Goal: Check status: Check status

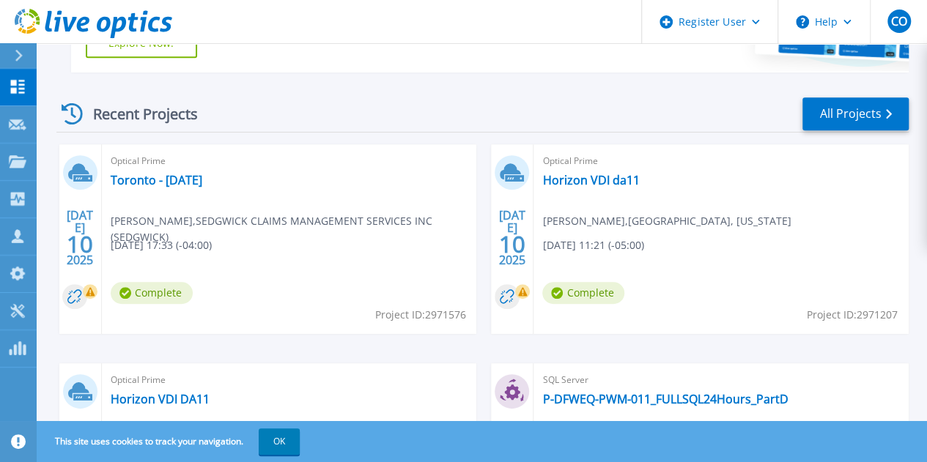
scroll to position [371, 0]
click at [160, 178] on link "Toronto - [DATE]" at bounding box center [157, 179] width 92 height 15
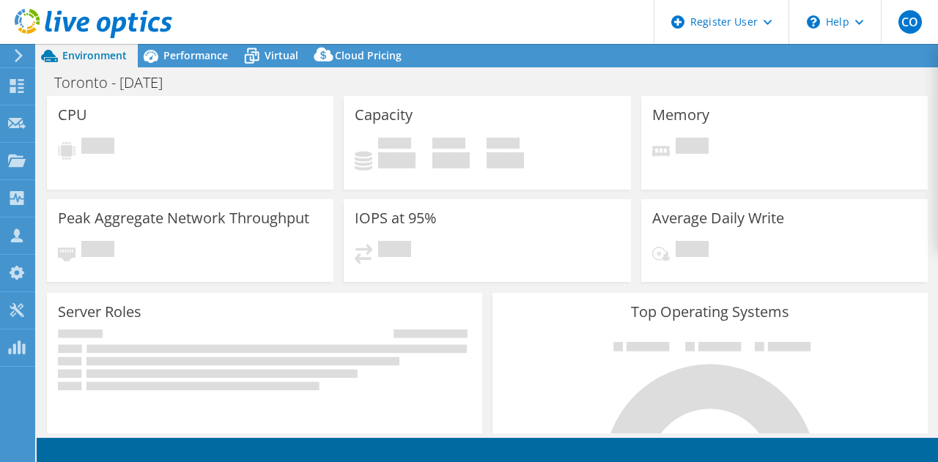
select select "USD"
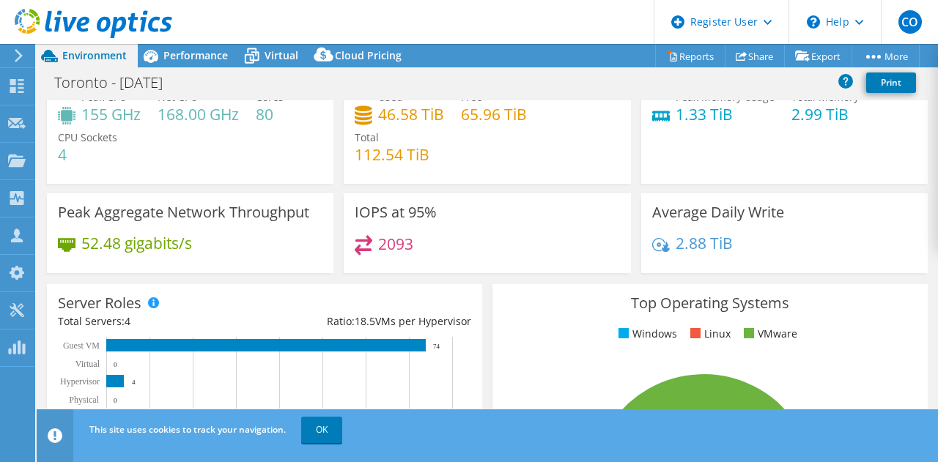
scroll to position [53, 0]
click at [220, 56] on span "Performance" at bounding box center [195, 55] width 64 height 14
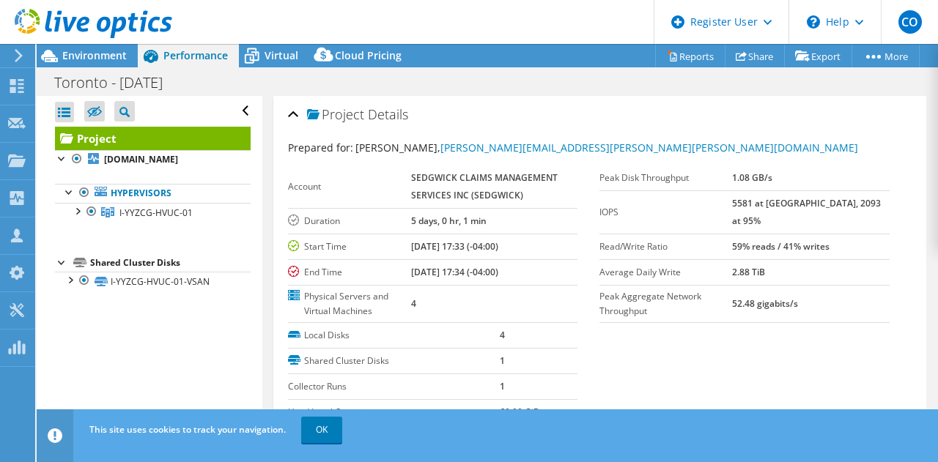
scroll to position [0, 0]
click at [77, 218] on div at bounding box center [77, 210] width 15 height 15
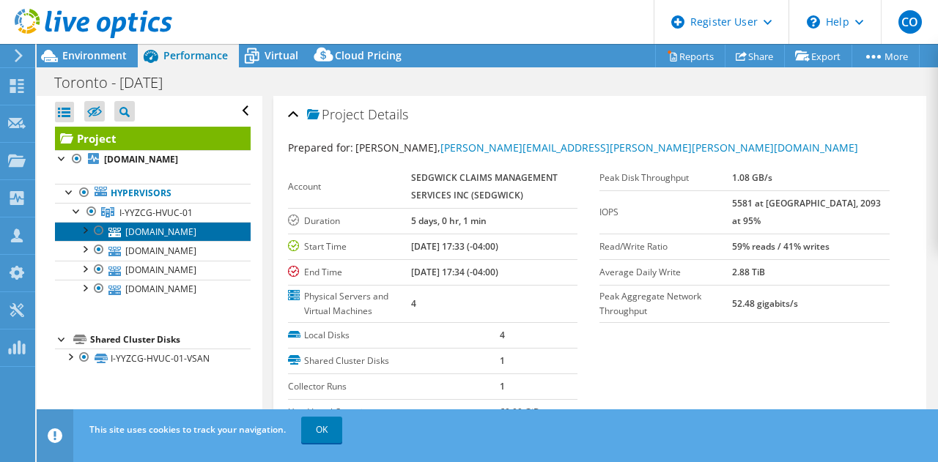
click at [141, 241] on link "[DOMAIN_NAME]" at bounding box center [153, 231] width 196 height 19
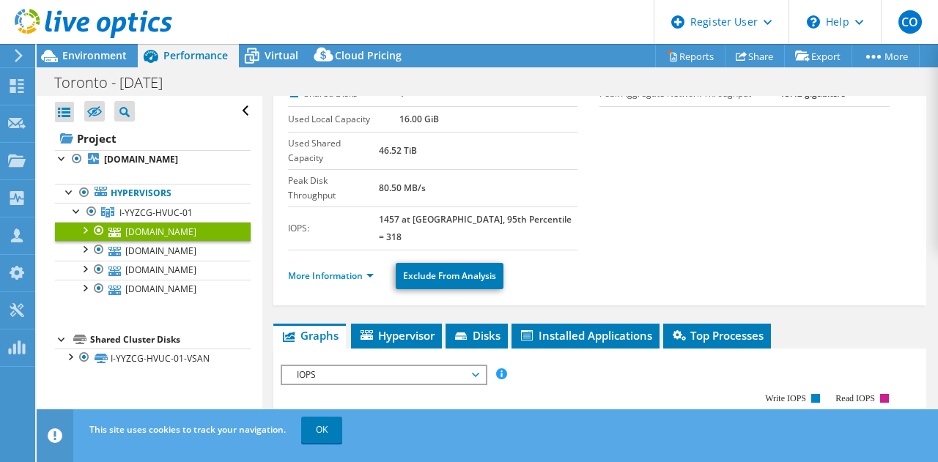
scroll to position [85, 0]
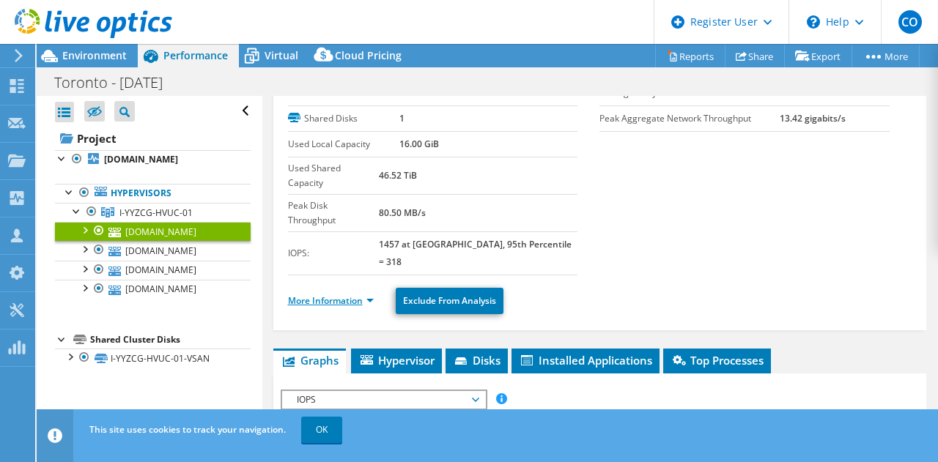
click at [334, 295] on link "More Information" at bounding box center [331, 301] width 86 height 12
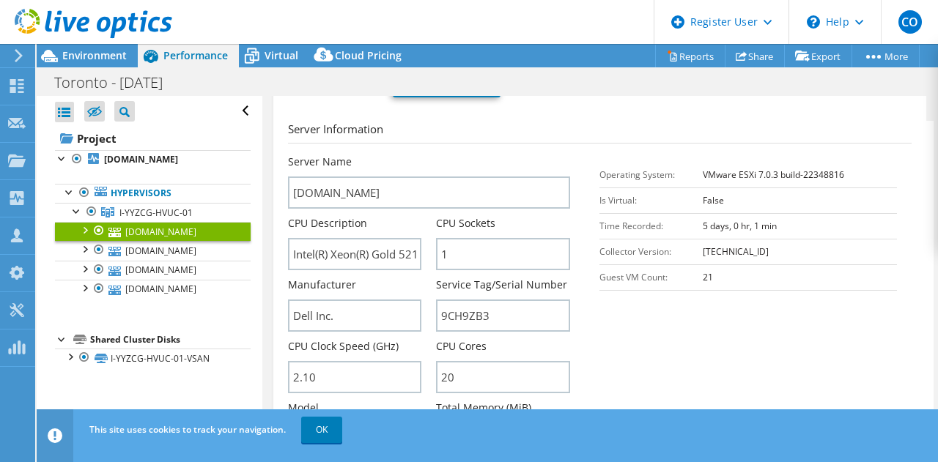
scroll to position [339, 0]
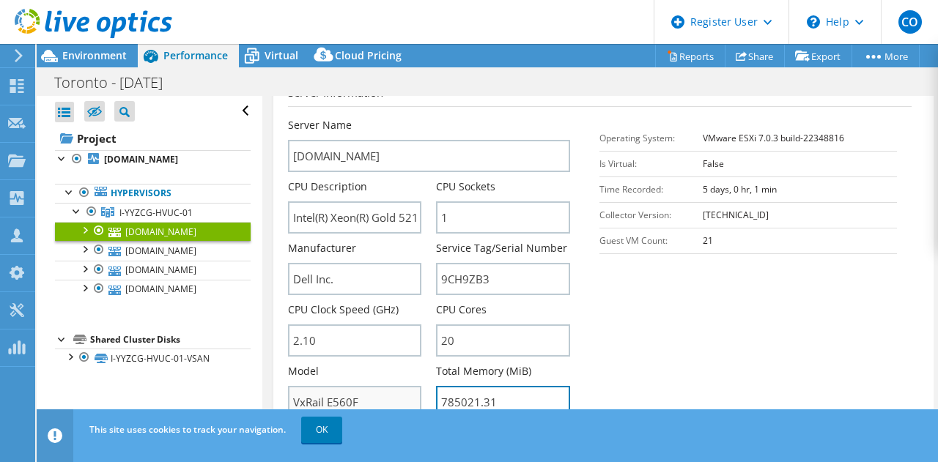
drag, startPoint x: 523, startPoint y: 351, endPoint x: 415, endPoint y: 350, distance: 108.5
click at [415, 118] on div "Server Name [DOMAIN_NAME] CPU Description Intel(R) Xeon(R) Gold 5218R CPU @ 2.1…" at bounding box center [437, 118] width 298 height 0
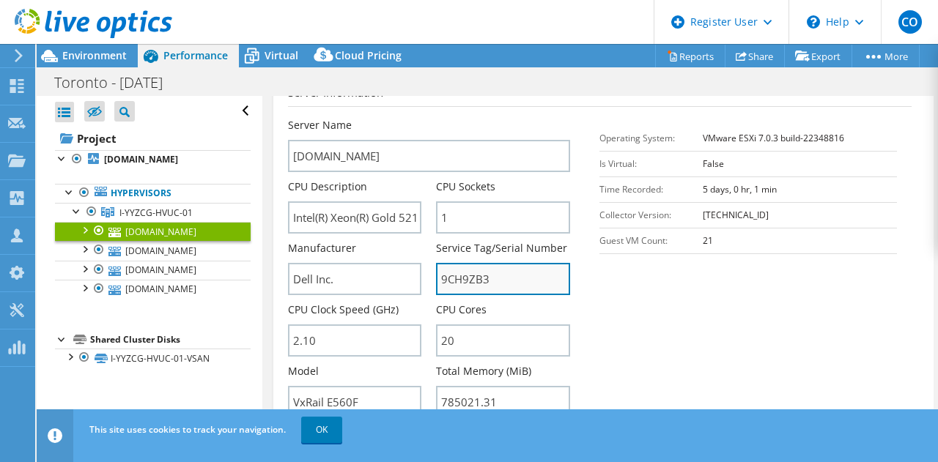
click at [484, 263] on input "9CH9ZB3" at bounding box center [503, 279] width 134 height 32
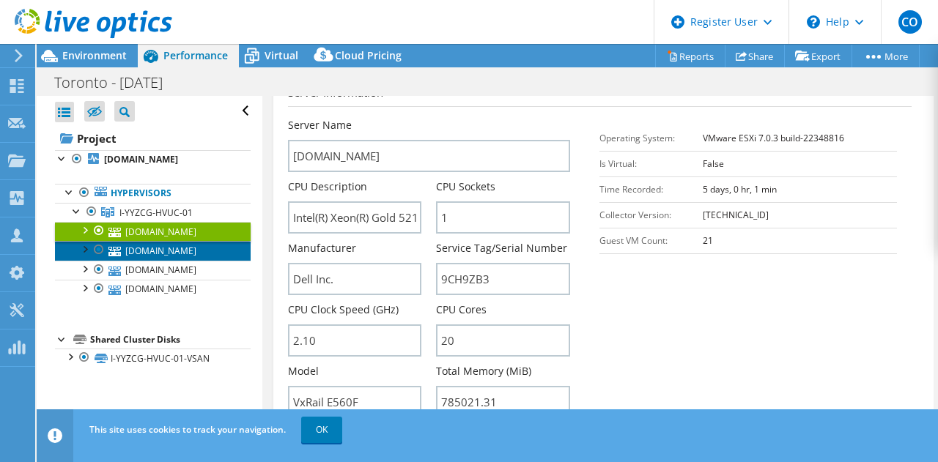
click at [160, 260] on link "[DOMAIN_NAME]" at bounding box center [153, 250] width 196 height 19
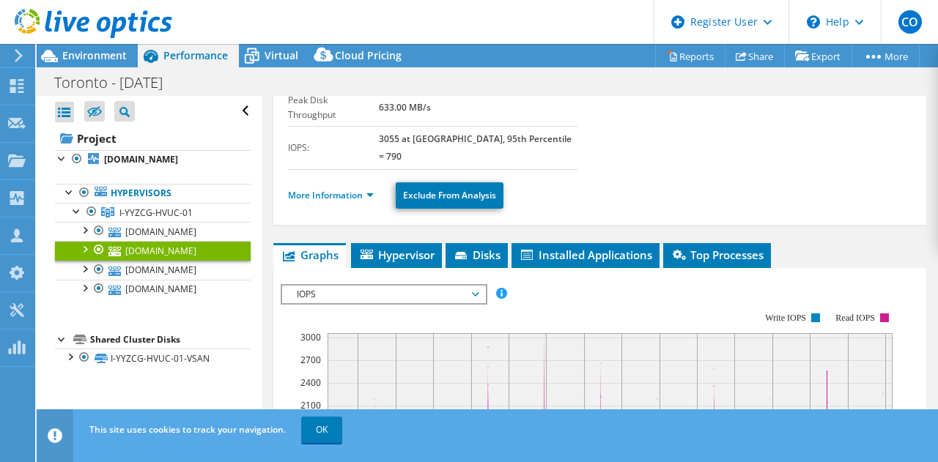
scroll to position [189, 0]
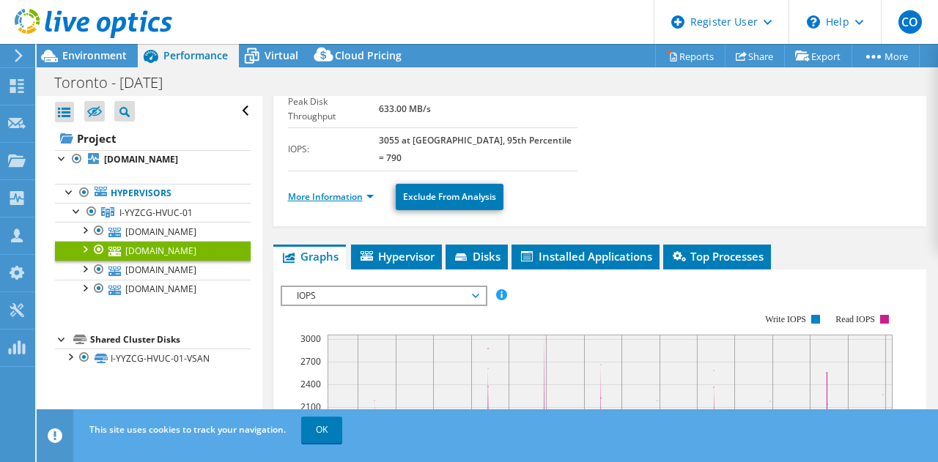
click at [328, 191] on link "More Information" at bounding box center [331, 197] width 86 height 12
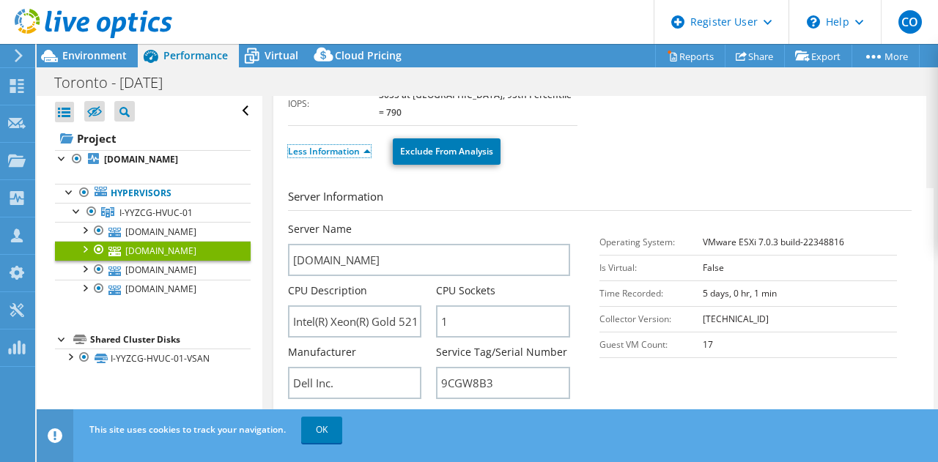
scroll to position [234, 0]
click at [734, 188] on h3 "Server Information" at bounding box center [600, 199] width 624 height 23
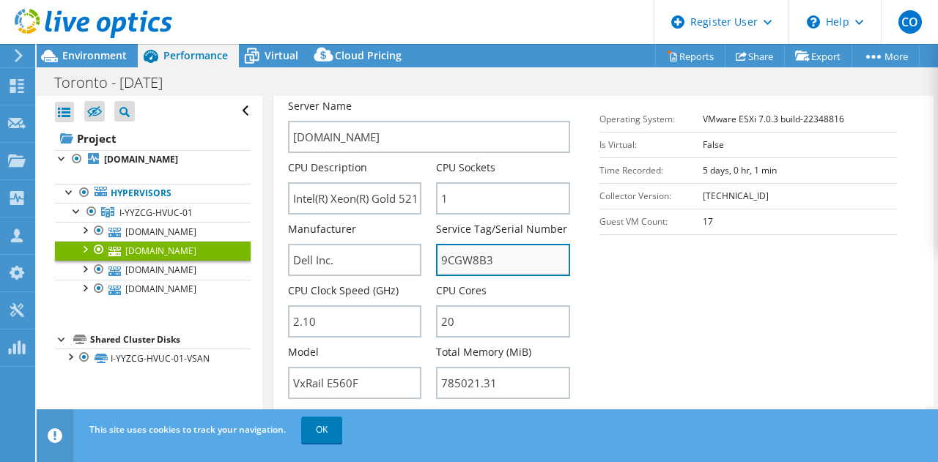
click at [476, 244] on input "9CGW8B3" at bounding box center [503, 260] width 134 height 32
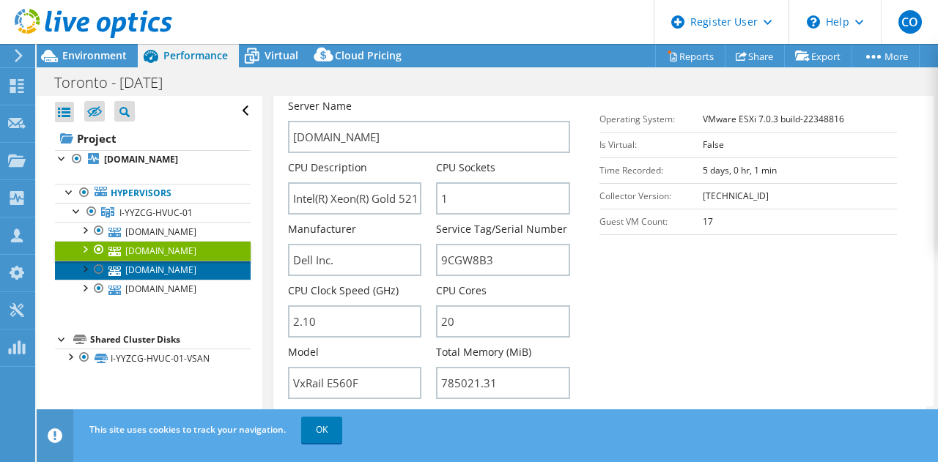
click at [177, 280] on link "[DOMAIN_NAME]" at bounding box center [153, 270] width 196 height 19
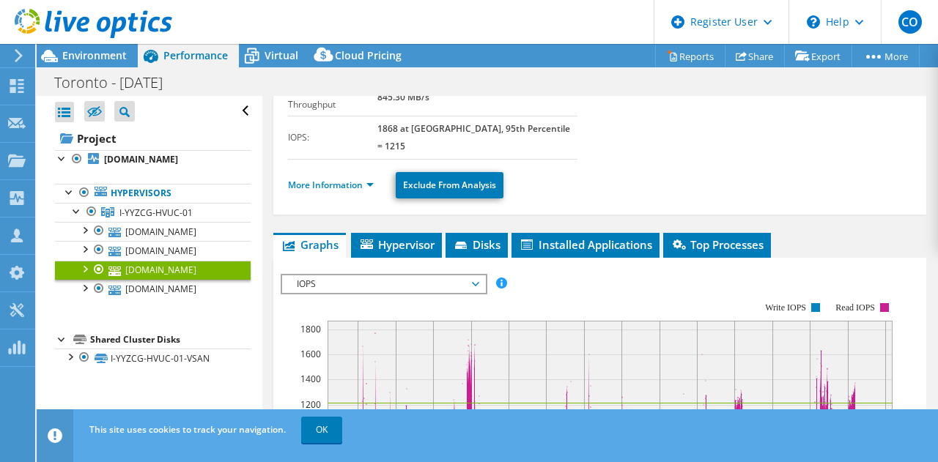
scroll to position [169, 0]
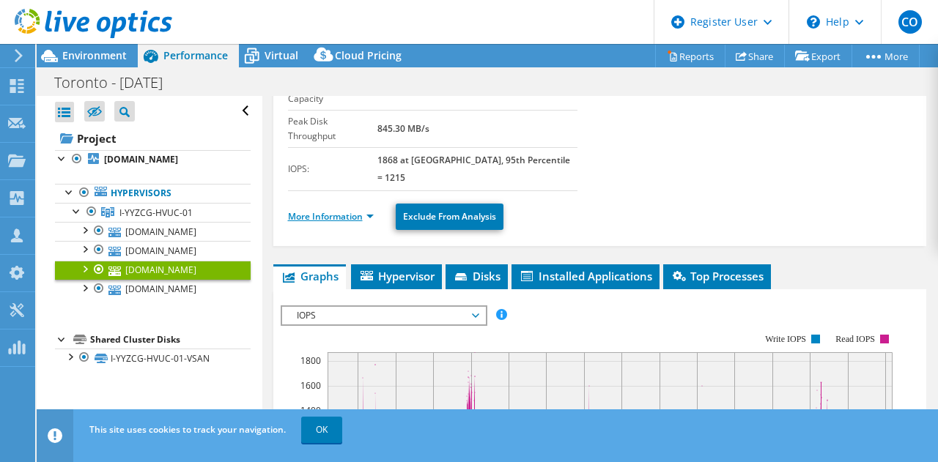
click at [344, 210] on link "More Information" at bounding box center [331, 216] width 86 height 12
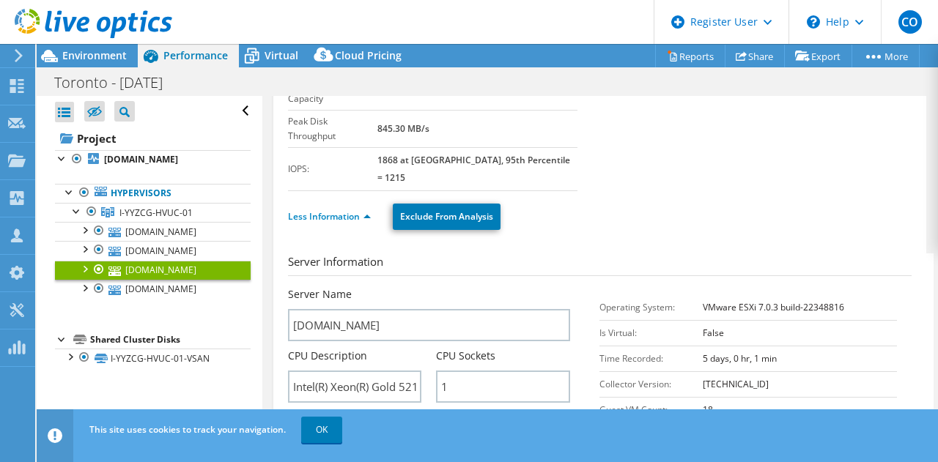
click at [476, 432] on input "9CGV8B3" at bounding box center [503, 448] width 134 height 32
click at [145, 299] on link "[DOMAIN_NAME]" at bounding box center [153, 289] width 196 height 19
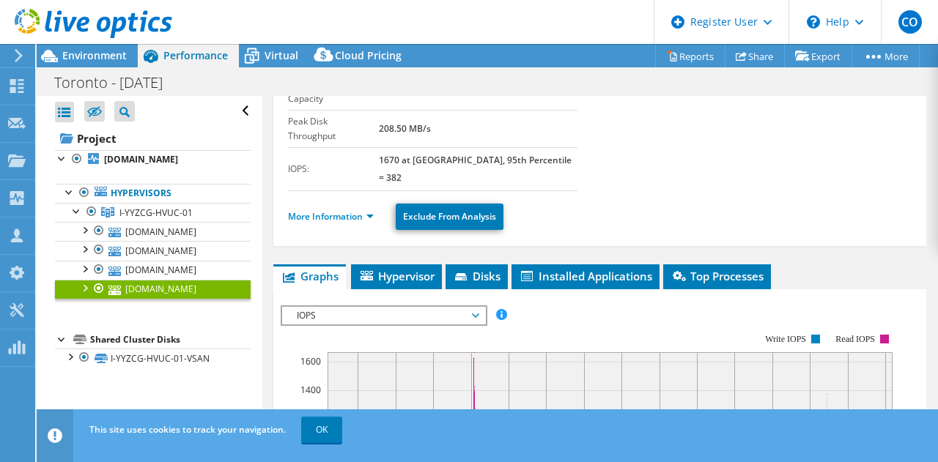
click at [316, 210] on link "More Information" at bounding box center [331, 216] width 86 height 12
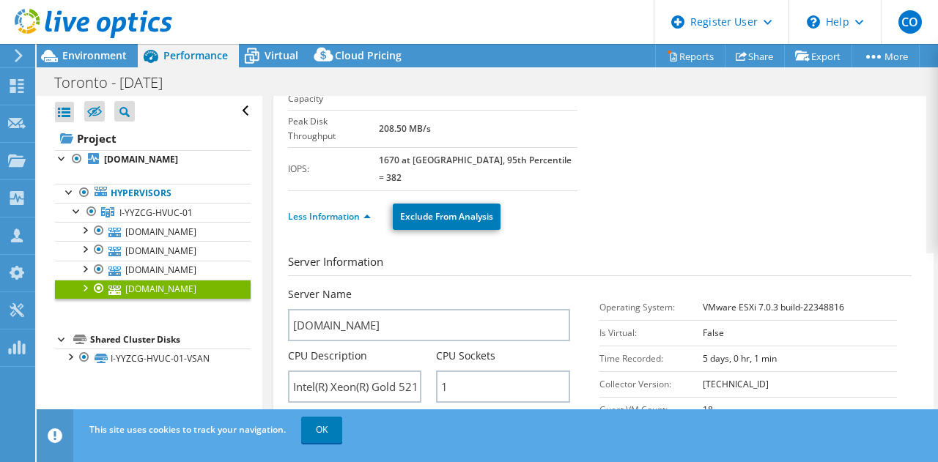
click at [481, 432] on input "9CHBZB3" at bounding box center [503, 448] width 134 height 32
drag, startPoint x: 481, startPoint y: 402, endPoint x: 457, endPoint y: 406, distance: 24.5
click at [457, 432] on input "9CHBZB3" at bounding box center [503, 448] width 134 height 32
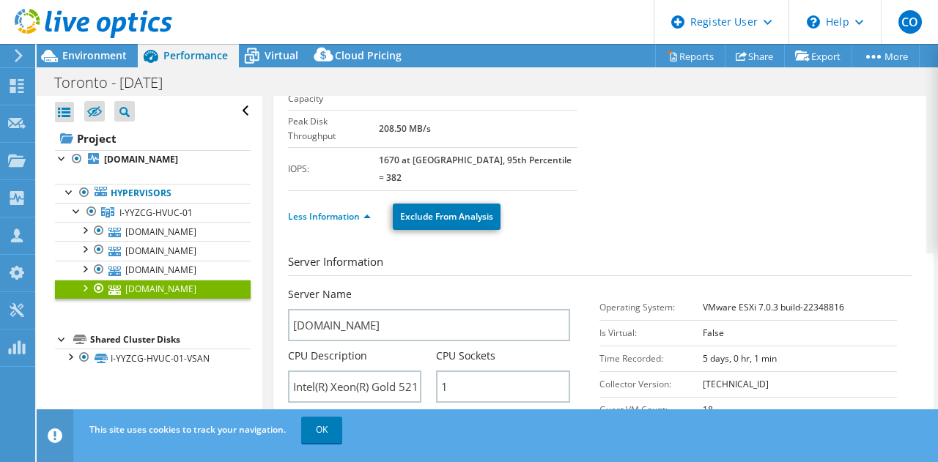
click at [457, 432] on input "9CHBZB3" at bounding box center [503, 448] width 134 height 32
